Goal: Information Seeking & Learning: Learn about a topic

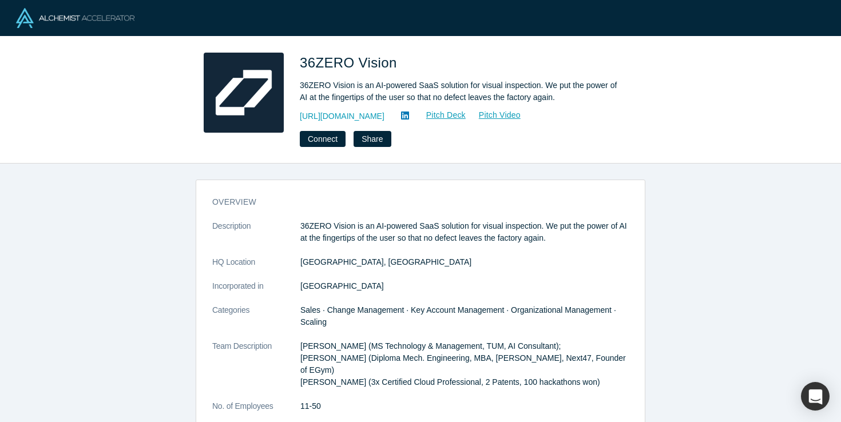
scroll to position [402, 0]
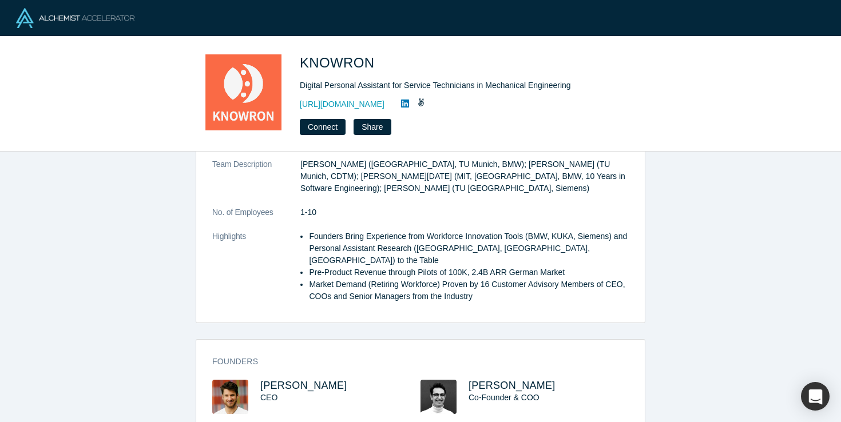
scroll to position [241, 0]
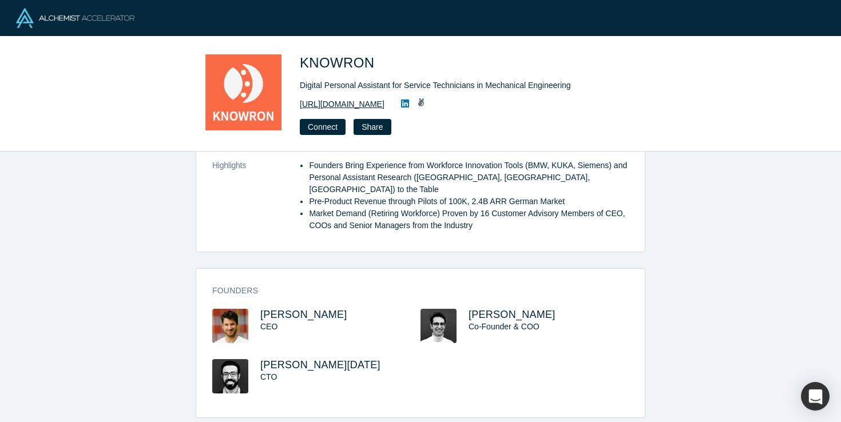
click at [347, 99] on link "https://www.knowron.com" at bounding box center [342, 104] width 85 height 12
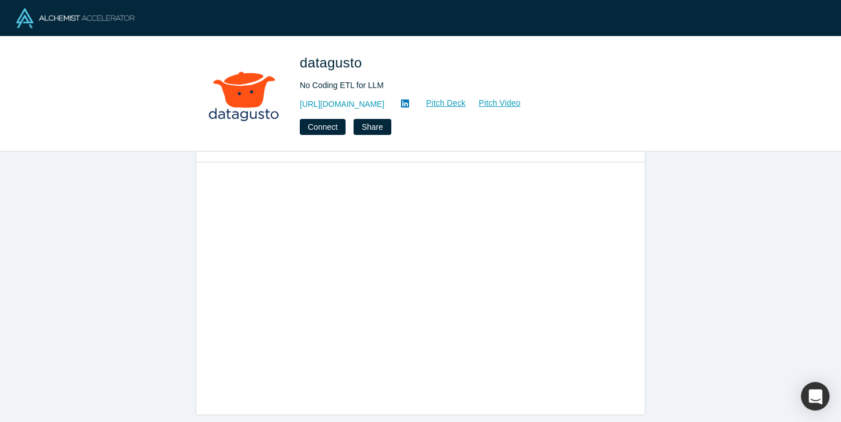
scroll to position [476, 0]
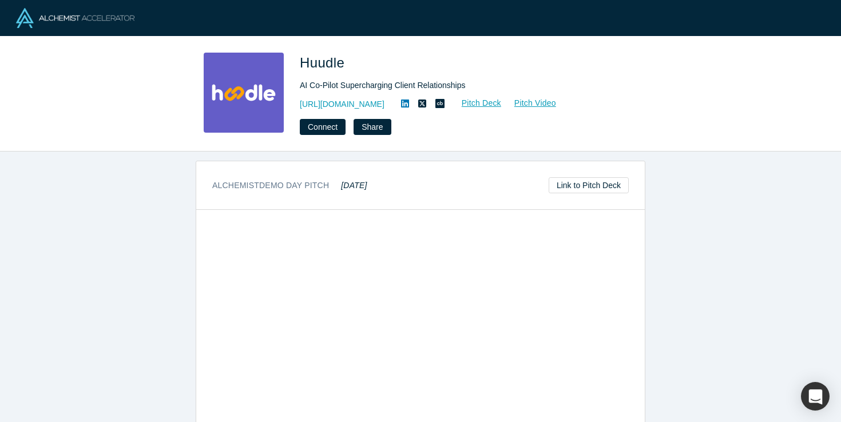
scroll to position [781, 0]
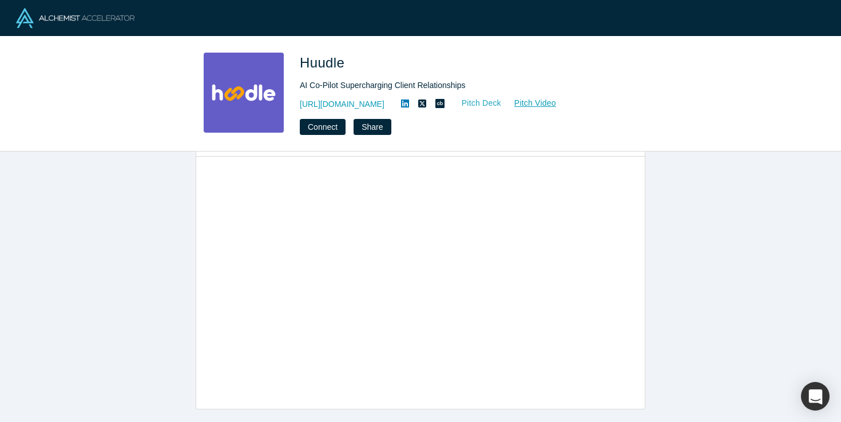
click at [480, 106] on link "Pitch Deck" at bounding box center [475, 103] width 53 height 13
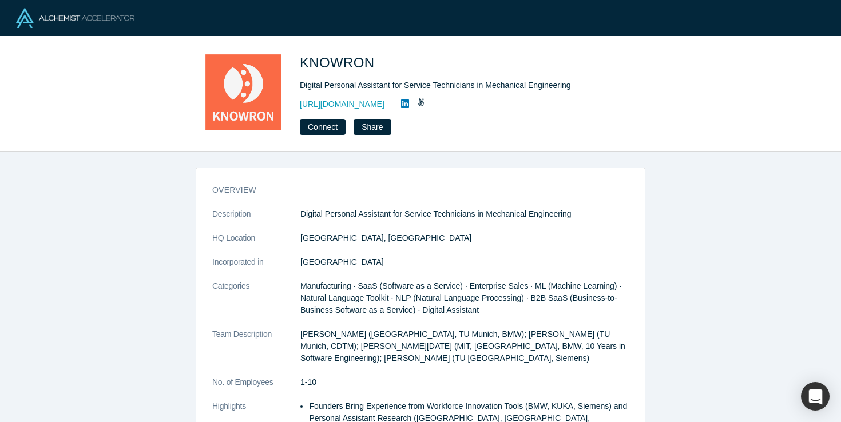
scroll to position [241, 0]
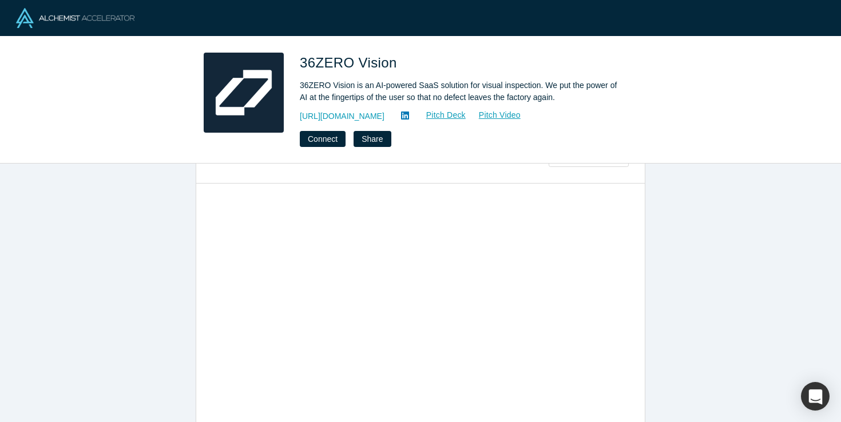
scroll to position [645, 0]
click at [445, 113] on link "Pitch Deck" at bounding box center [440, 115] width 53 height 13
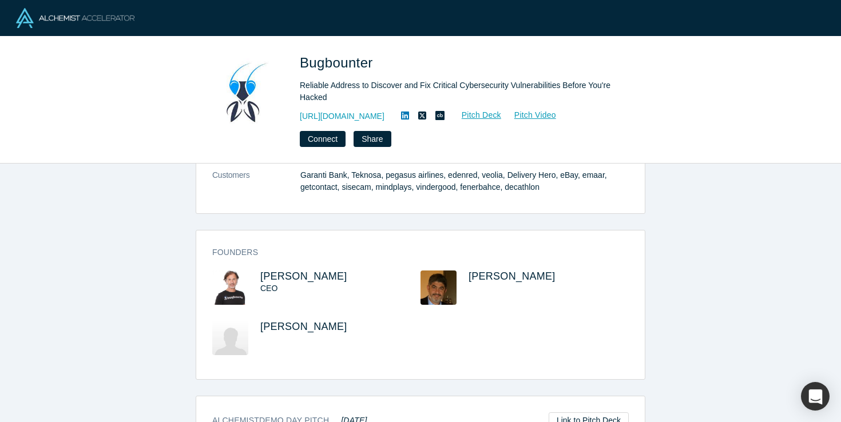
scroll to position [311, 0]
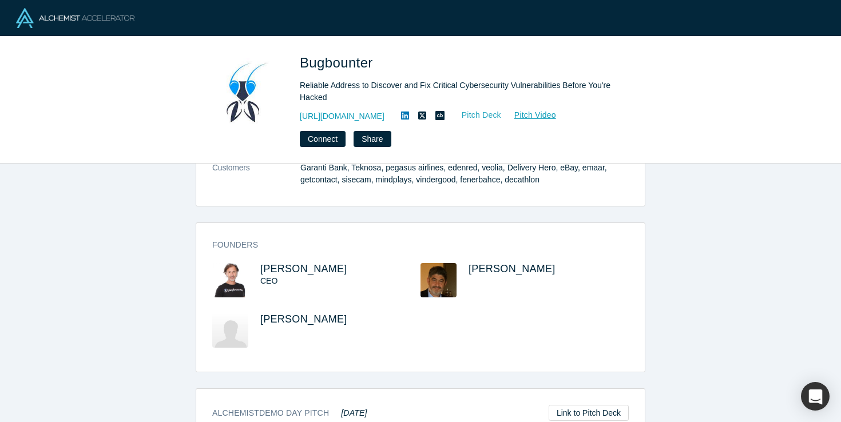
click at [482, 114] on link "Pitch Deck" at bounding box center [475, 115] width 53 height 13
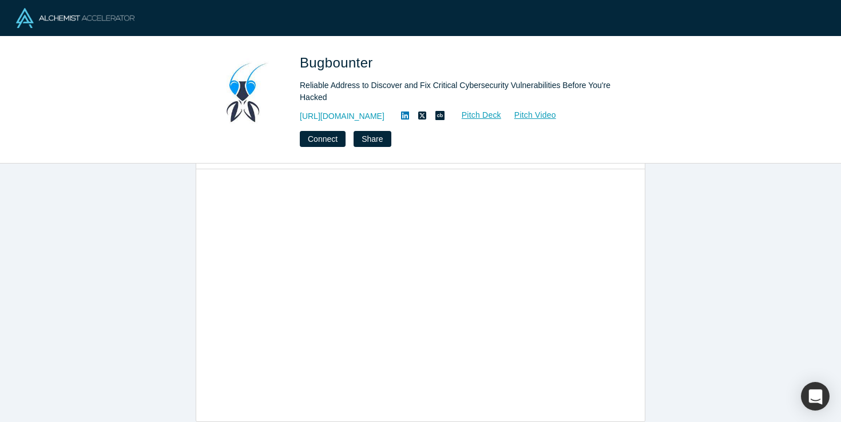
scroll to position [586, 0]
click at [137, 254] on div "overview Description Reliable Address to Discover and Fix Critical Cybersecurit…" at bounding box center [420, 293] width 841 height 259
click at [360, 116] on link "https://bugbounter.com" at bounding box center [342, 116] width 85 height 12
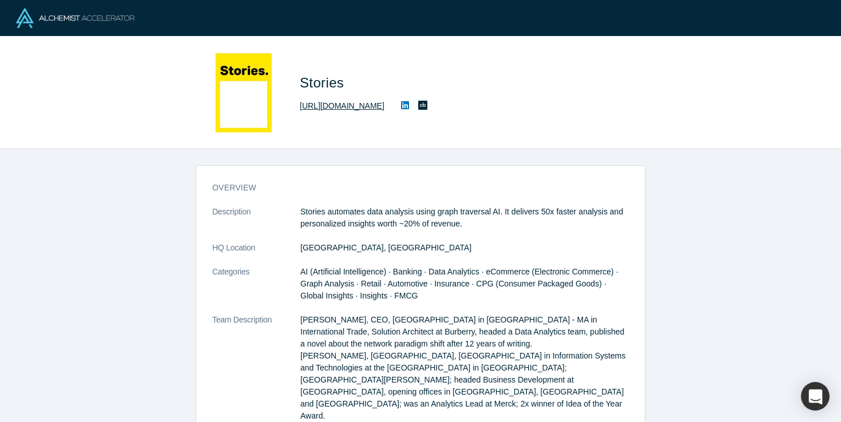
click at [354, 108] on link "http://www.stories.bi" at bounding box center [342, 106] width 85 height 12
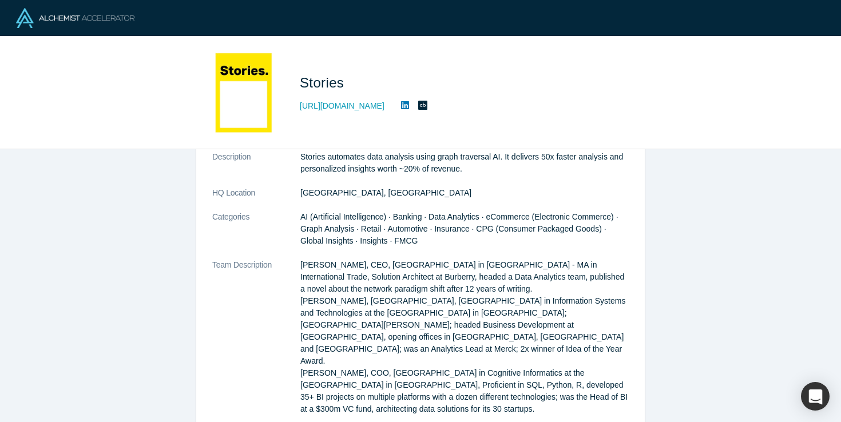
scroll to position [57, 0]
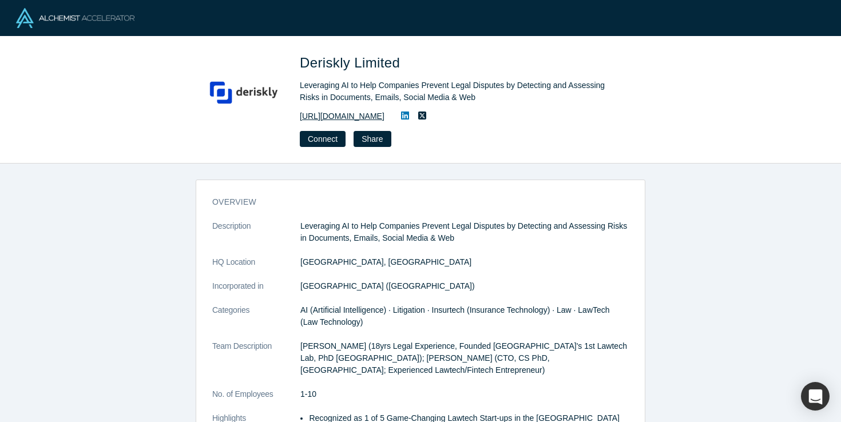
click at [350, 118] on link "[URL][DOMAIN_NAME]" at bounding box center [342, 116] width 85 height 12
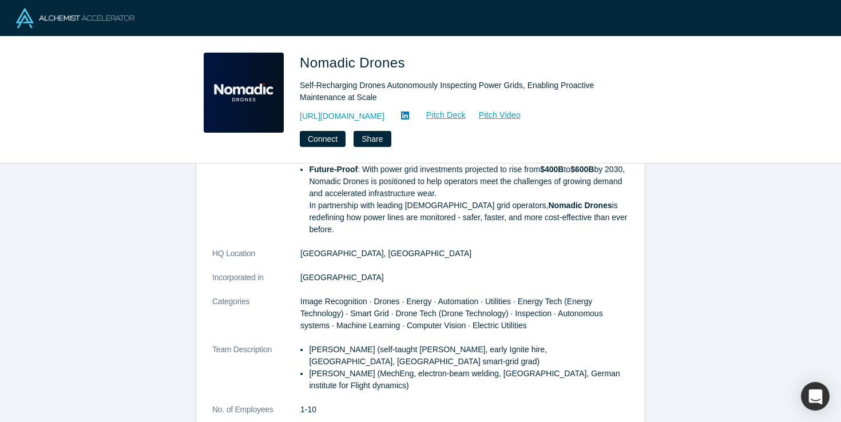
scroll to position [253, 0]
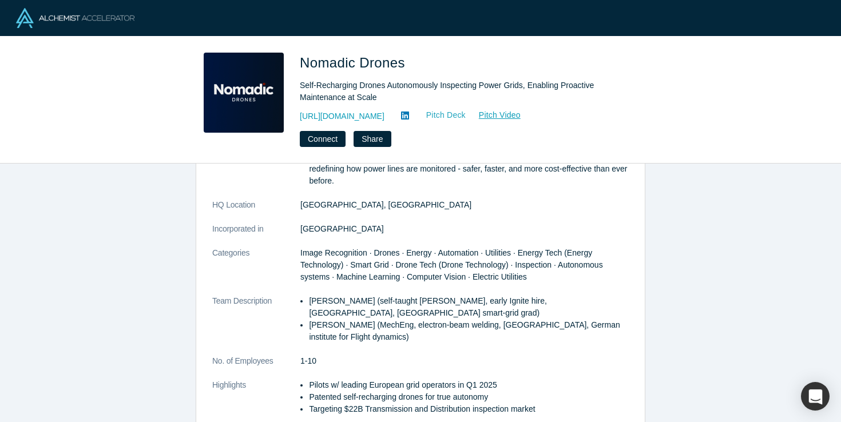
click at [466, 117] on link "Pitch Deck" at bounding box center [440, 115] width 53 height 13
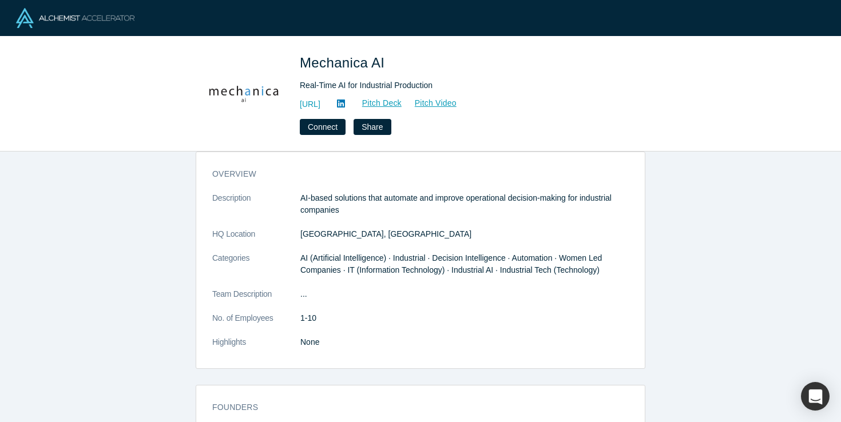
scroll to position [19, 0]
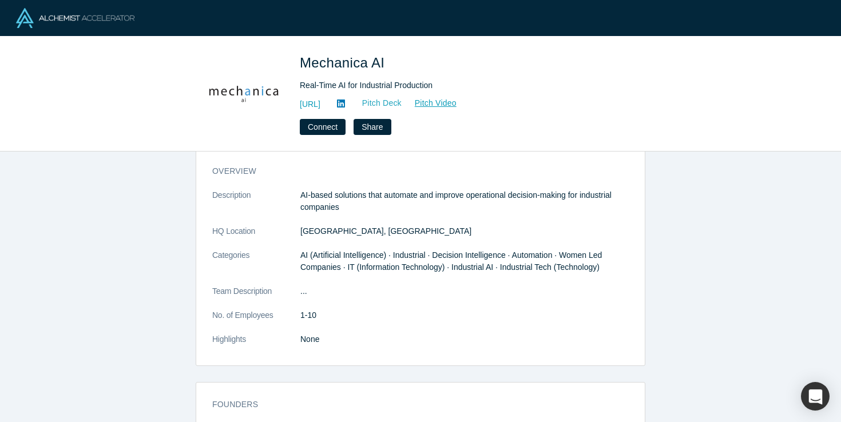
click at [402, 98] on link "Pitch Deck" at bounding box center [376, 103] width 53 height 13
click at [320, 102] on link "[URL]" at bounding box center [310, 104] width 21 height 12
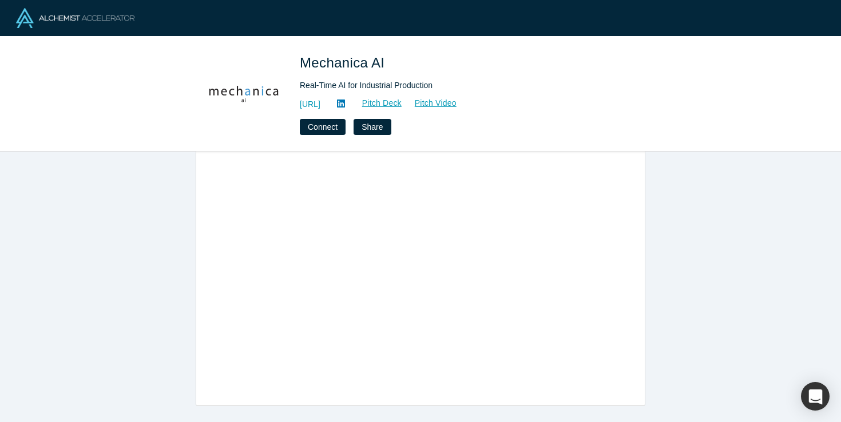
scroll to position [0, 0]
